Goal: Task Accomplishment & Management: Use online tool/utility

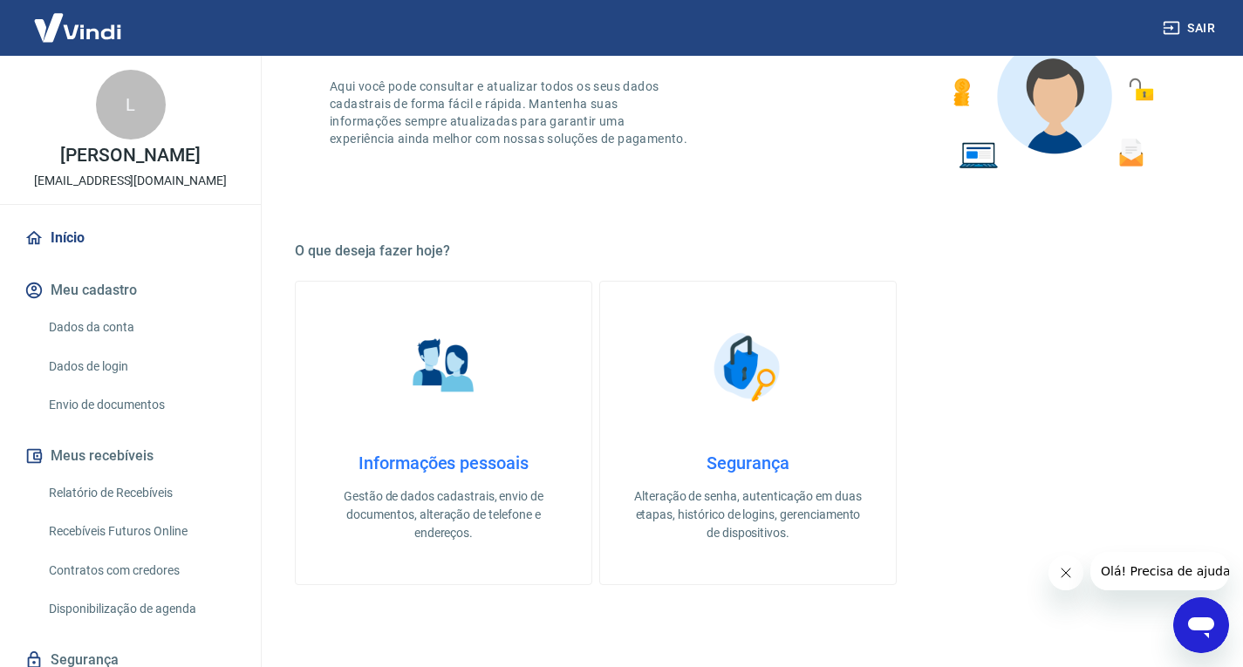
scroll to position [436, 0]
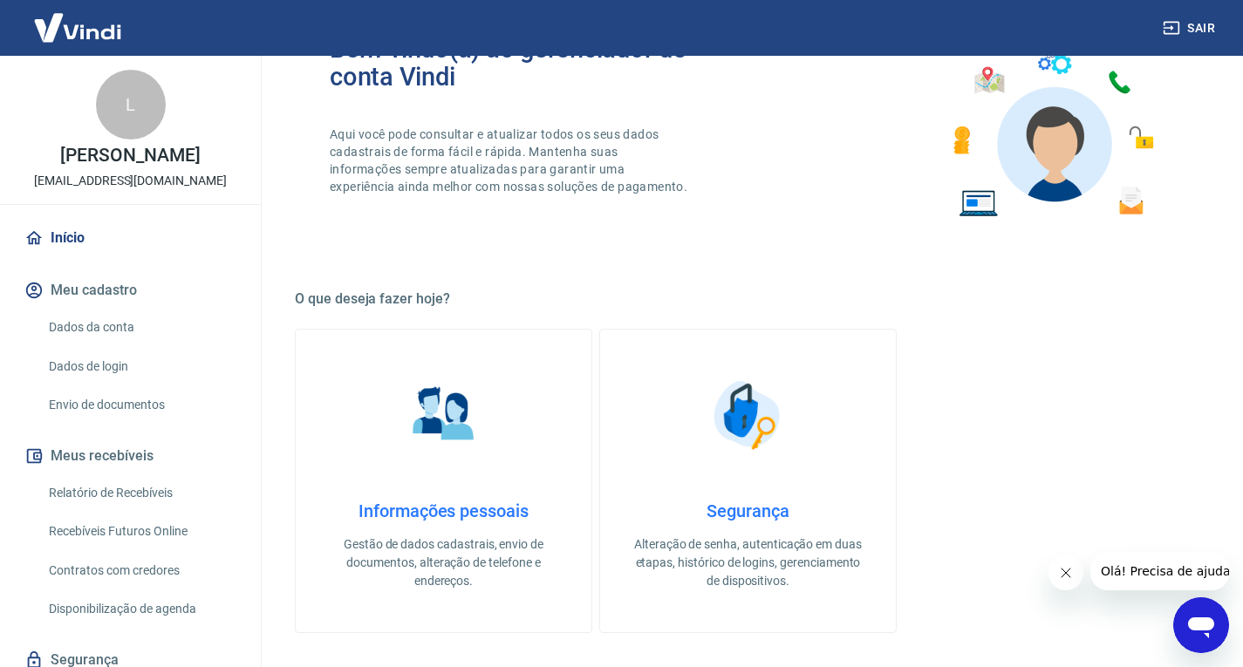
click at [149, 550] on link "Recebíveis Futuros Online" at bounding box center [141, 532] width 198 height 36
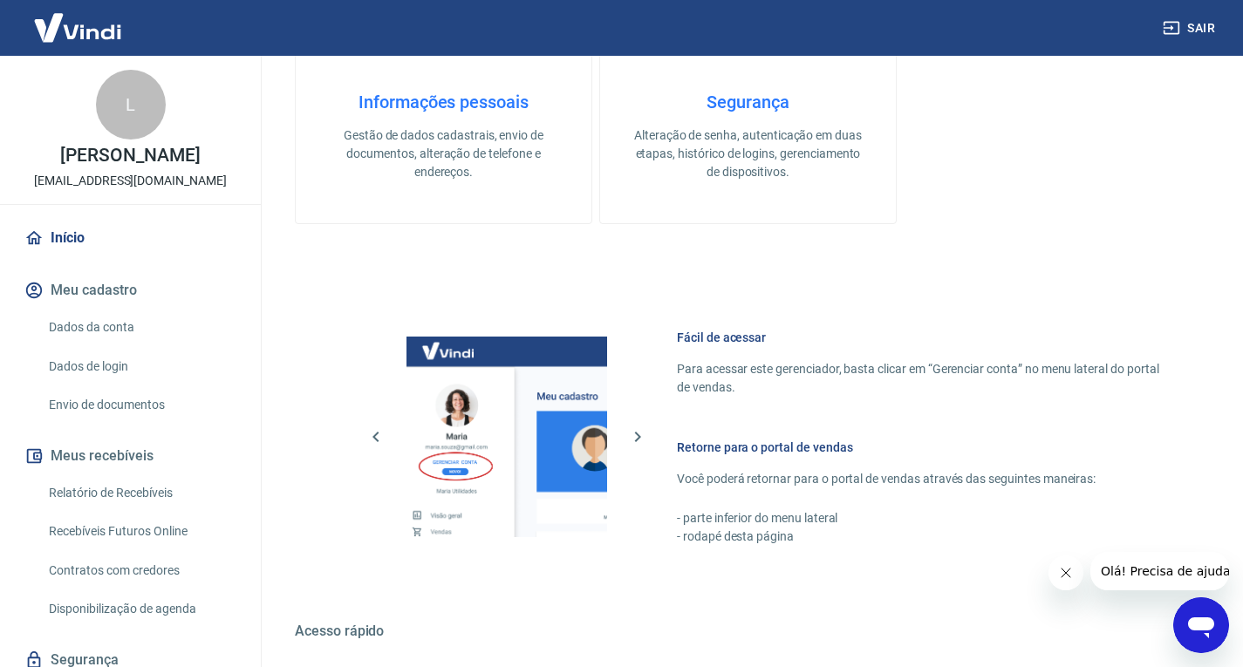
scroll to position [1065, 0]
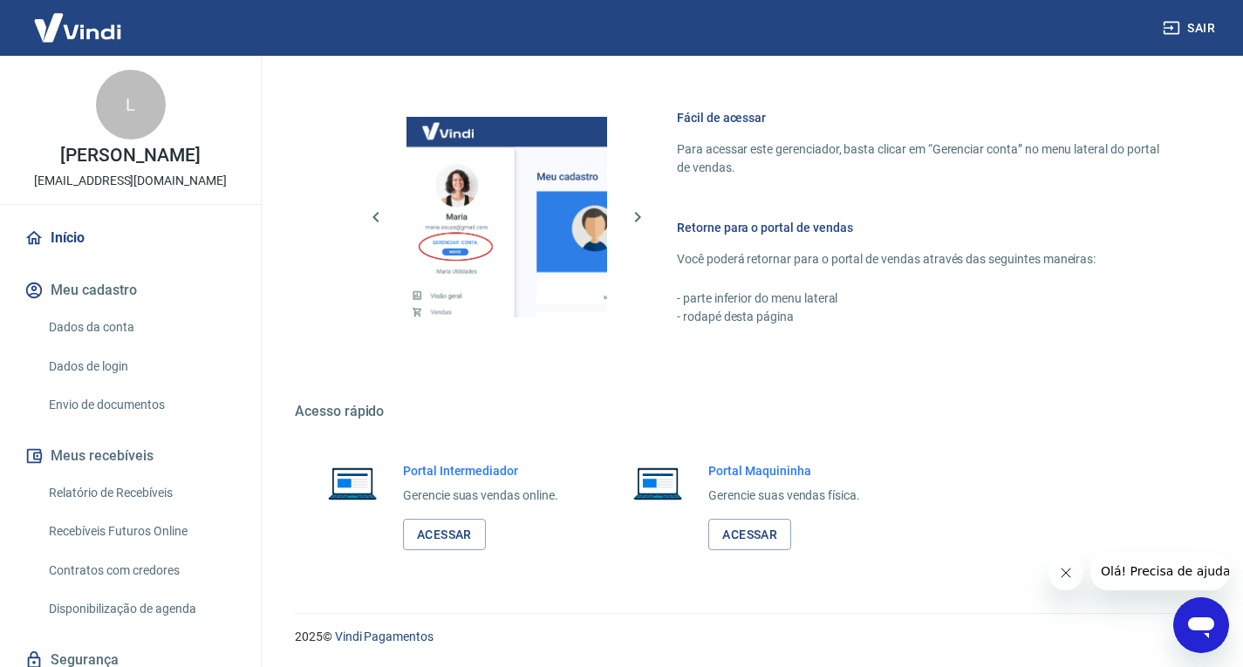
click at [166, 544] on link "Recebíveis Futuros Online" at bounding box center [141, 532] width 198 height 36
click at [170, 548] on link "Recebíveis Futuros Online" at bounding box center [141, 532] width 198 height 36
